Goal: Task Accomplishment & Management: Complete application form

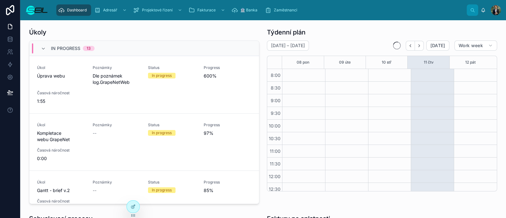
scroll to position [131, 0]
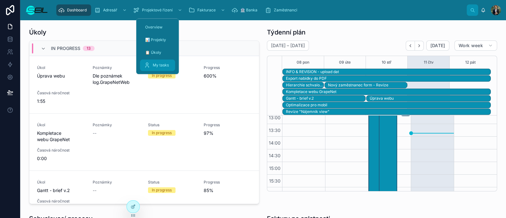
click at [159, 61] on div "My tasks" at bounding box center [158, 65] width 28 height 10
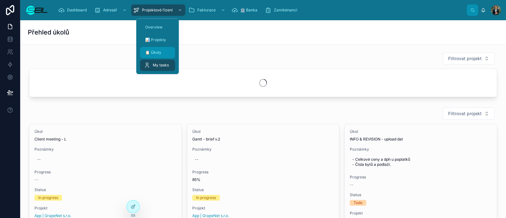
click at [156, 56] on div "📋 Úkoly" at bounding box center [158, 52] width 28 height 10
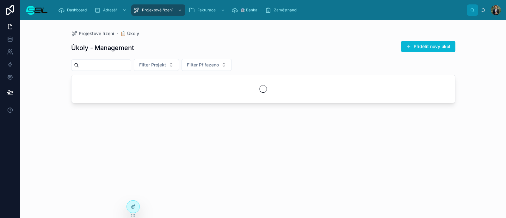
click at [427, 46] on button "Přidělit nový úkol" at bounding box center [428, 46] width 54 height 11
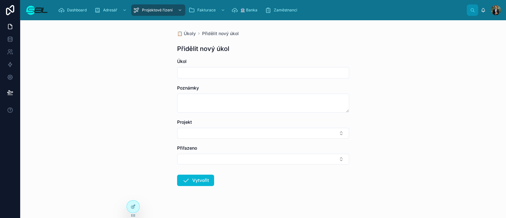
click at [194, 69] on div "Úkol" at bounding box center [263, 68] width 172 height 20
click at [197, 70] on input "text" at bounding box center [264, 72] width 172 height 9
type input "**********"
click at [177, 128] on button "Select Button" at bounding box center [263, 133] width 172 height 11
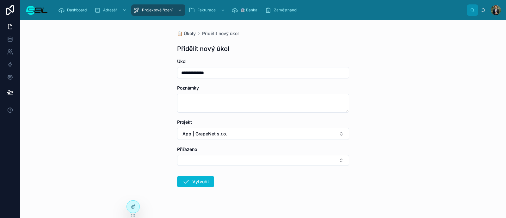
click at [177, 155] on button "Select Button" at bounding box center [263, 160] width 172 height 11
click at [177, 177] on button "Vytvořit" at bounding box center [195, 182] width 37 height 11
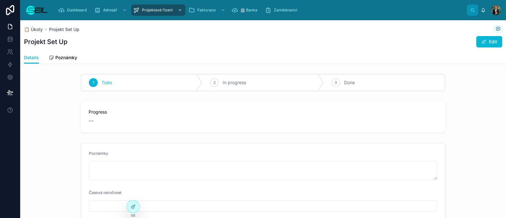
drag, startPoint x: 44, startPoint y: 8, endPoint x: 166, endPoint y: 10, distance: 122.2
click at [44, 8] on img at bounding box center [36, 10] width 23 height 10
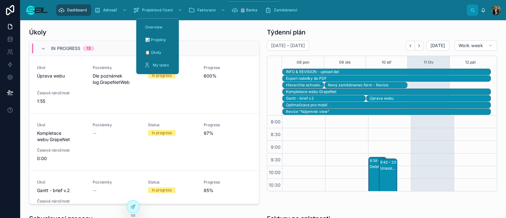
scroll to position [177, 0]
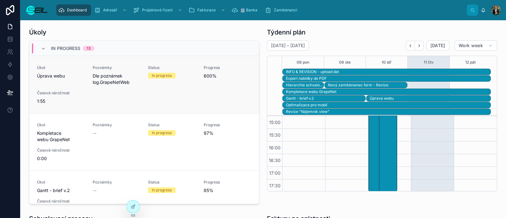
click at [205, 81] on div "Progress 600%" at bounding box center [228, 75] width 48 height 20
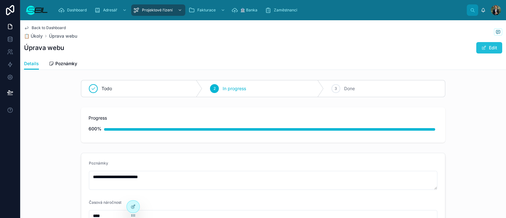
click at [482, 52] on button "Edit" at bounding box center [490, 47] width 26 height 11
click at [477, 43] on button "Done" at bounding box center [488, 47] width 29 height 11
click at [96, 131] on div "600%" at bounding box center [95, 129] width 13 height 13
click at [94, 131] on div "600%" at bounding box center [95, 129] width 13 height 13
click at [95, 130] on div "600%" at bounding box center [95, 129] width 13 height 13
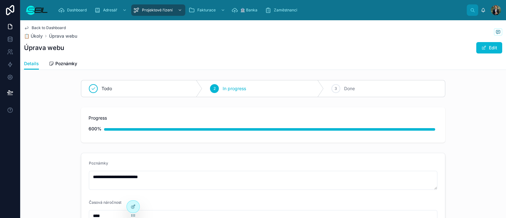
click at [112, 125] on div "600%" at bounding box center [263, 129] width 349 height 13
drag, startPoint x: 148, startPoint y: 67, endPoint x: 166, endPoint y: 38, distance: 34.0
click at [149, 45] on div "**********" at bounding box center [263, 161] width 486 height 283
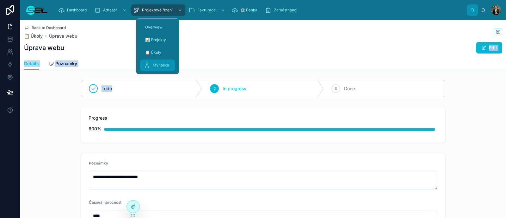
click at [148, 67] on icon at bounding box center [147, 65] width 6 height 6
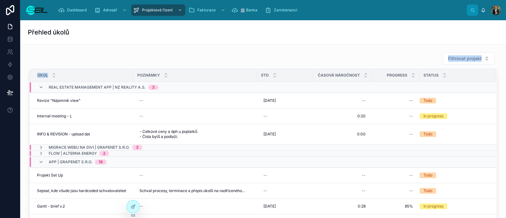
drag, startPoint x: 124, startPoint y: 52, endPoint x: 117, endPoint y: 70, distance: 19.5
click at [117, 75] on div "Filtrovat projekt Úkol Poznámky ETD Časová náročnost Progress Status Real estat…" at bounding box center [263, 142] width 468 height 181
click at [94, 148] on span "Migrace webu na Divi | GrapeNet s.r.o." at bounding box center [89, 147] width 81 height 5
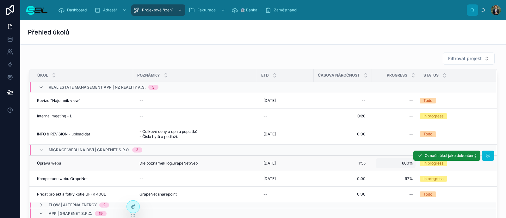
click at [399, 161] on span "600%" at bounding box center [396, 163] width 35 height 5
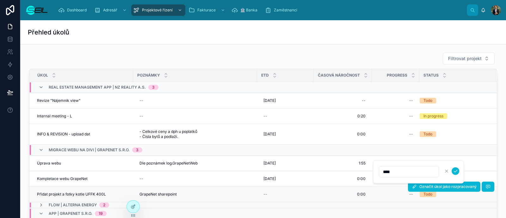
type input "***"
click button "submit" at bounding box center [456, 171] width 8 height 8
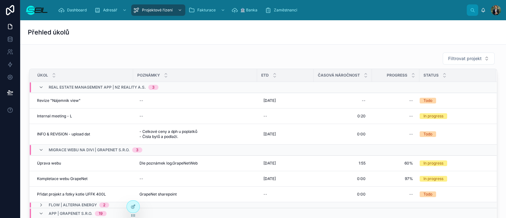
click at [304, 38] on div "Přehled úkolů" at bounding box center [263, 32] width 471 height 24
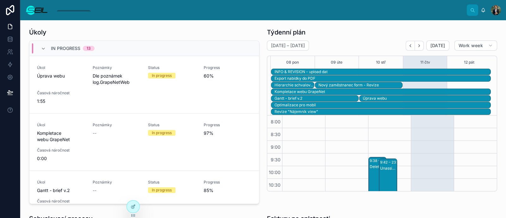
scroll to position [131, 0]
